Goal: Transaction & Acquisition: Purchase product/service

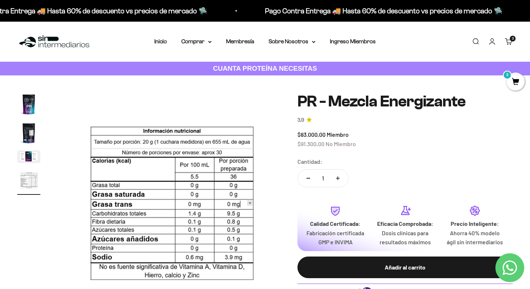
click at [514, 81] on span "3" at bounding box center [516, 82] width 18 height 18
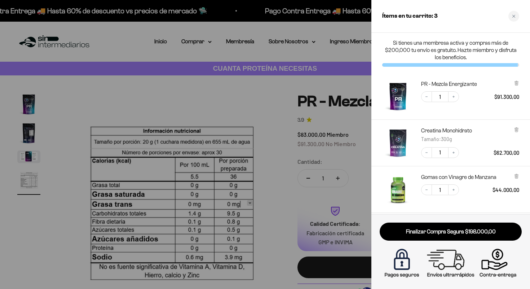
click at [137, 14] on div at bounding box center [265, 144] width 530 height 289
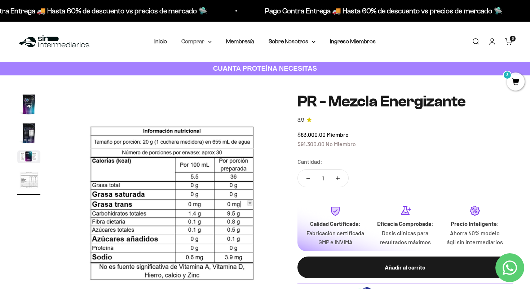
click at [210, 42] on icon at bounding box center [210, 41] width 3 height 1
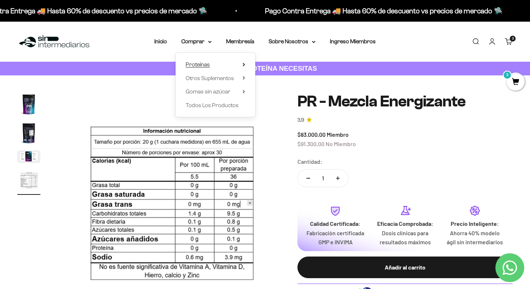
click at [205, 65] on span "Proteínas" at bounding box center [198, 64] width 24 height 6
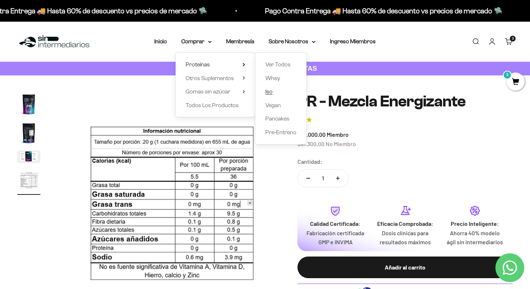
click at [270, 89] on span "Iso" at bounding box center [269, 91] width 7 height 6
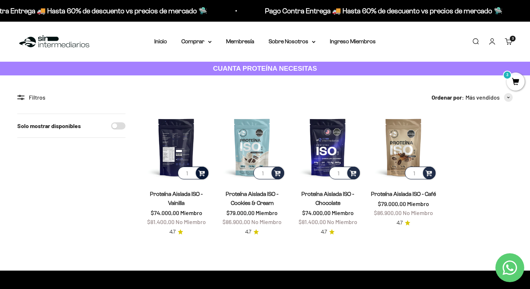
click at [199, 174] on span at bounding box center [201, 172] width 7 height 8
click at [186, 152] on span "Vanilla / 1 libra" at bounding box center [177, 153] width 26 height 5
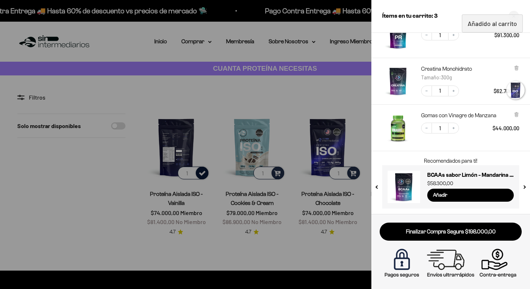
scroll to position [102, 0]
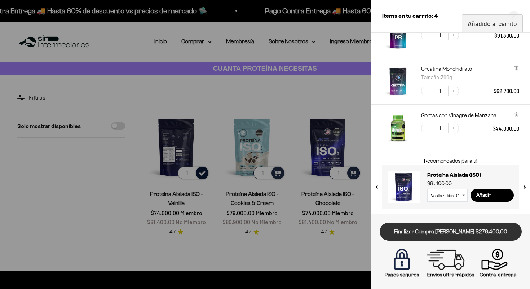
click at [472, 232] on link "Finalizar Compra [PERSON_NAME] $279.400,00" at bounding box center [451, 232] width 142 height 18
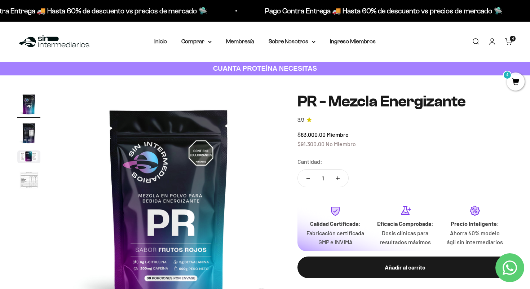
click at [524, 83] on span "4" at bounding box center [516, 82] width 18 height 18
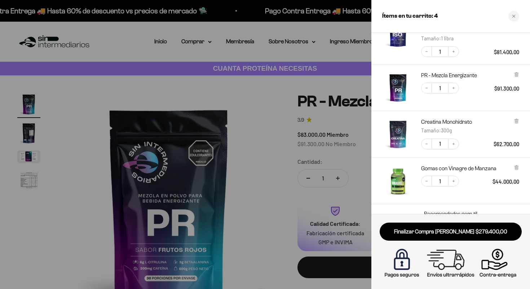
scroll to position [55, 0]
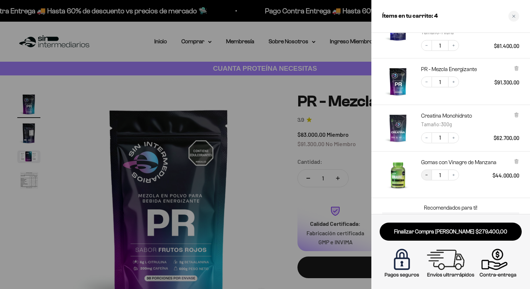
click at [430, 176] on button "Decrease quantity" at bounding box center [426, 175] width 11 height 11
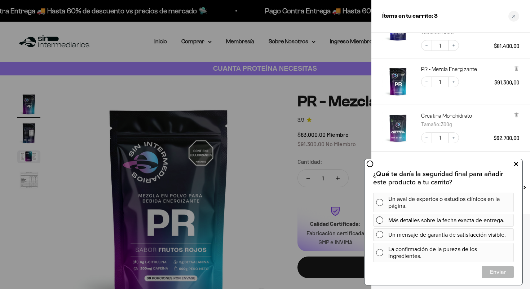
click at [518, 163] on button at bounding box center [516, 164] width 13 height 12
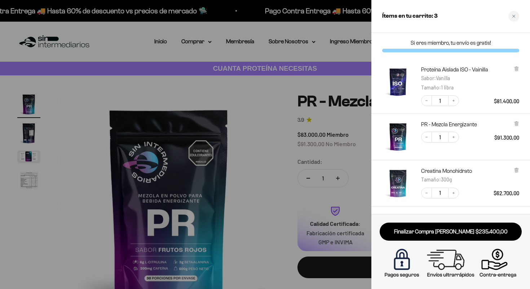
scroll to position [56, 0]
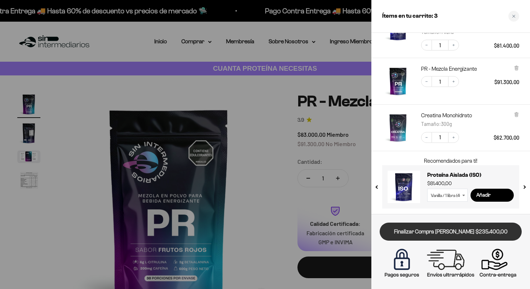
click at [461, 236] on link "Finalizar Compra Segura $235.400,00" at bounding box center [451, 232] width 142 height 18
